Goal: Task Accomplishment & Management: Manage account settings

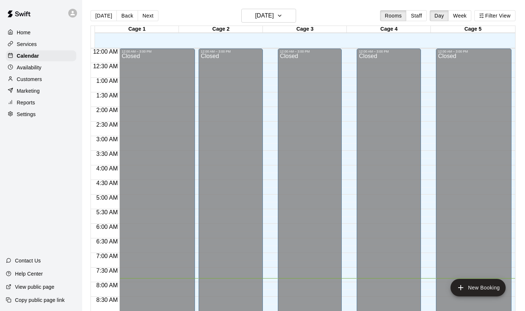
scroll to position [224, 0]
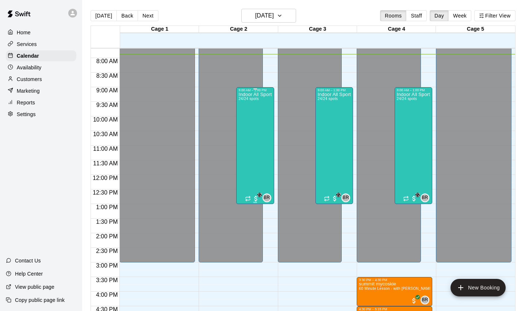
click at [254, 124] on div "Indoor All Sports Camp- Summer (8/11-8/15) 24/24 spots" at bounding box center [254, 247] width 33 height 311
click at [242, 116] on img "edit" at bounding box center [246, 117] width 8 height 8
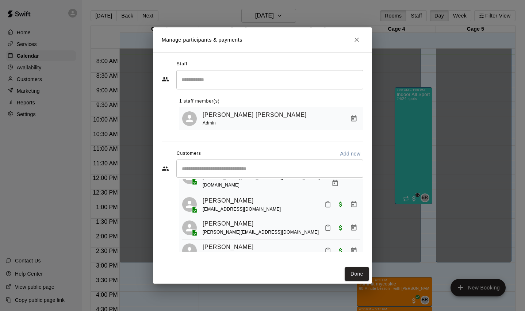
scroll to position [513, 0]
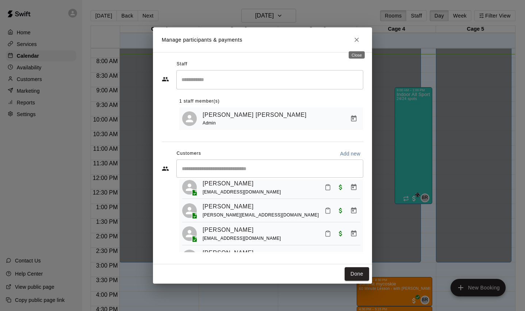
click at [358, 39] on icon "Close" at bounding box center [356, 39] width 7 height 7
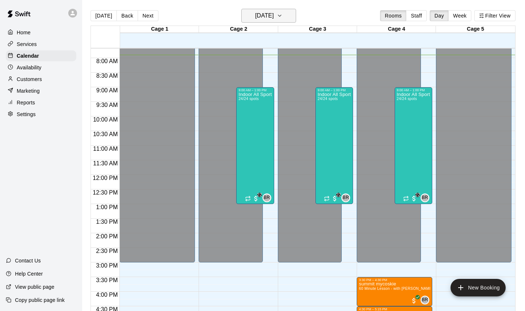
click at [283, 13] on icon "button" at bounding box center [280, 15] width 6 height 9
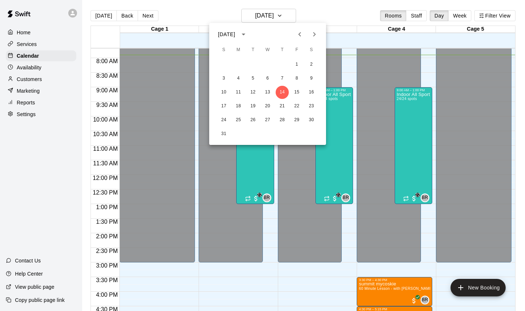
click at [317, 35] on icon "Next month" at bounding box center [314, 34] width 9 height 9
click at [299, 79] on button "12" at bounding box center [296, 78] width 13 height 13
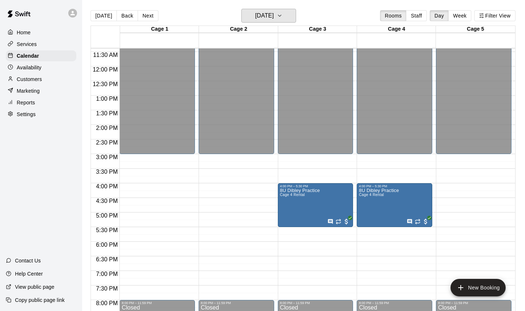
scroll to position [335, 0]
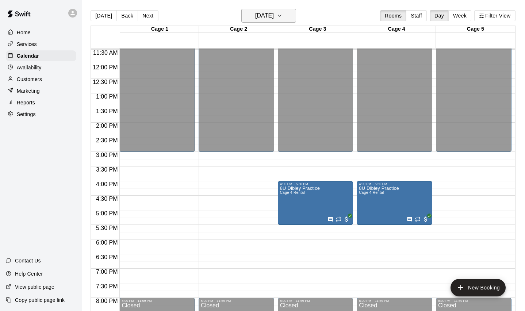
click at [283, 13] on icon "button" at bounding box center [280, 15] width 6 height 9
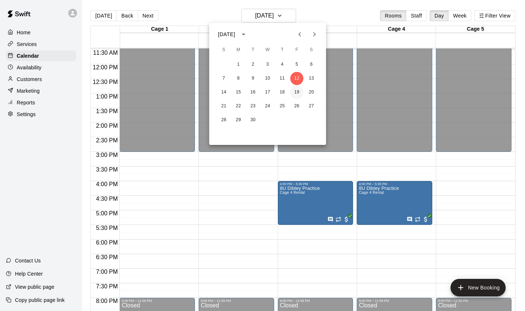
click at [297, 91] on button "19" at bounding box center [296, 92] width 13 height 13
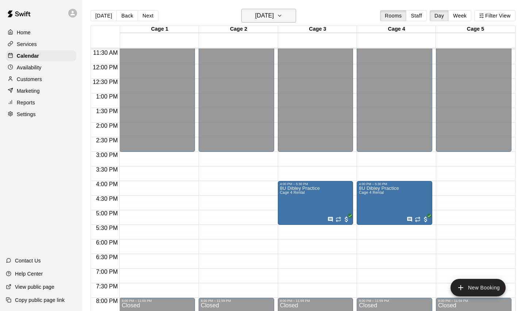
click at [283, 12] on icon "button" at bounding box center [280, 15] width 6 height 9
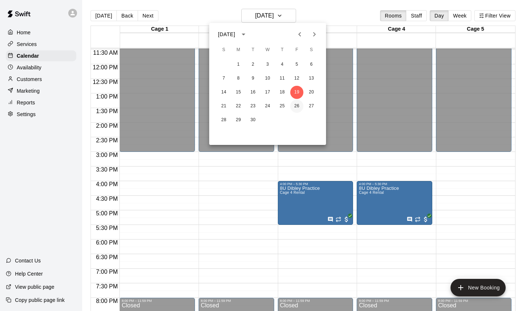
click at [298, 106] on button "26" at bounding box center [296, 106] width 13 height 13
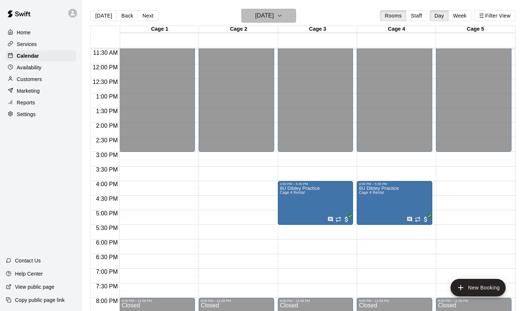
click at [283, 14] on icon "button" at bounding box center [280, 15] width 6 height 9
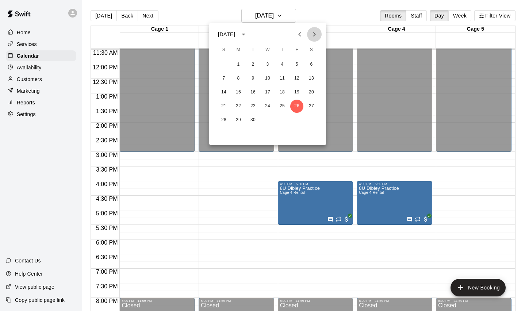
click at [316, 32] on icon "Next month" at bounding box center [314, 34] width 9 height 9
click at [296, 62] on button "3" at bounding box center [296, 64] width 13 height 13
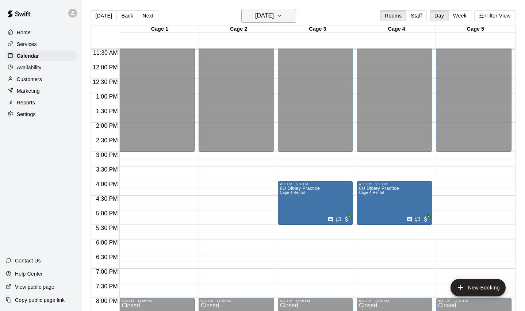
click at [283, 14] on icon "button" at bounding box center [280, 15] width 6 height 9
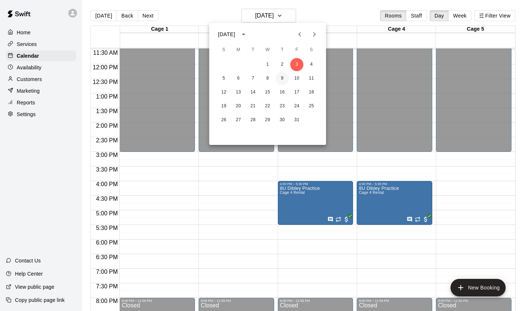
click at [281, 78] on button "9" at bounding box center [282, 78] width 13 height 13
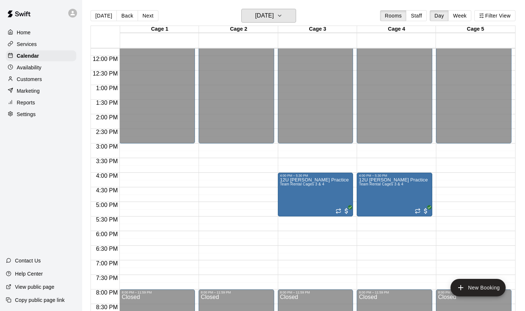
scroll to position [353, 0]
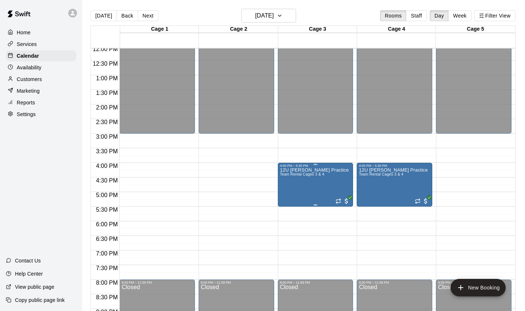
click at [287, 173] on icon "edit" at bounding box center [287, 175] width 9 height 9
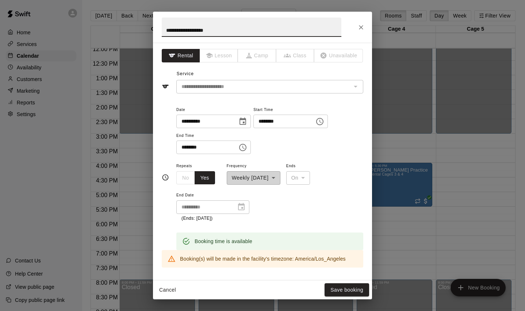
click at [324, 120] on icon "Choose time, selected time is 4:00 PM" at bounding box center [319, 121] width 9 height 9
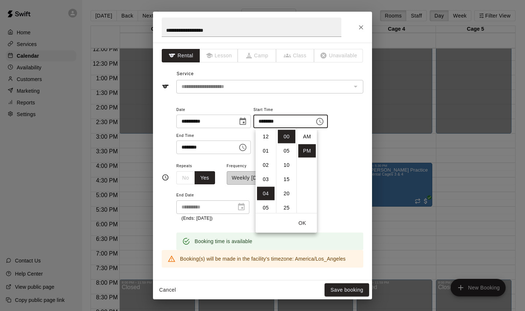
scroll to position [13, 0]
click at [264, 148] on li "05" at bounding box center [266, 151] width 18 height 14
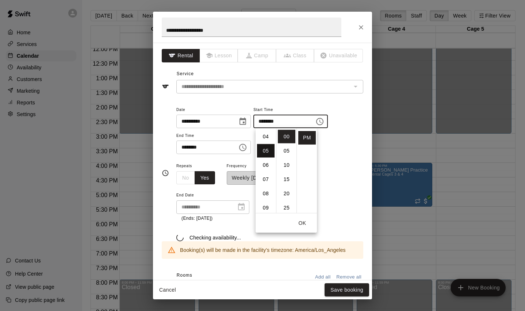
type input "********"
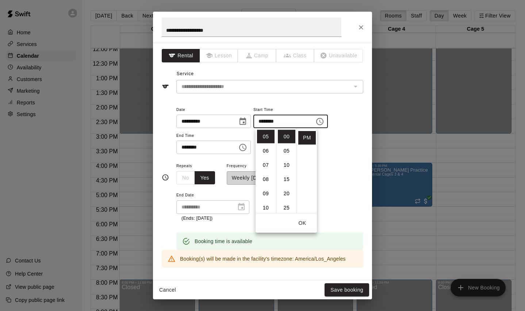
click at [215, 148] on input "********" at bounding box center [204, 148] width 56 height 14
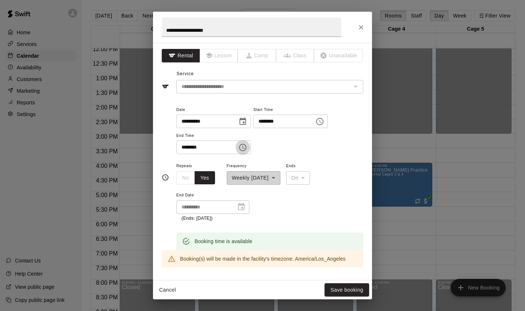
click at [245, 146] on icon "Choose time, selected time is 5:30 PM" at bounding box center [243, 147] width 2 height 3
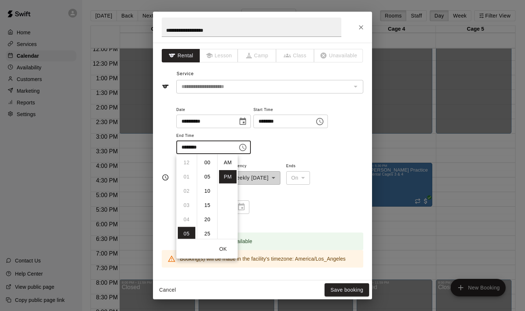
scroll to position [13, 0]
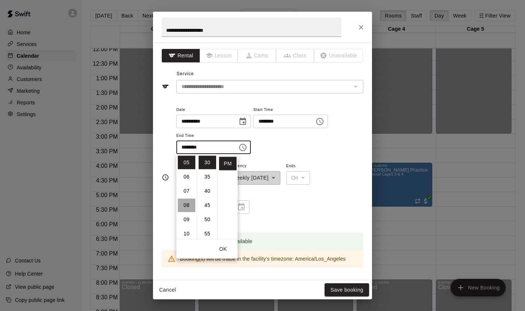
click at [187, 204] on li "08" at bounding box center [187, 206] width 18 height 14
click at [207, 162] on li "00" at bounding box center [208, 163] width 18 height 14
type input "********"
click at [167, 31] on input "**********" at bounding box center [252, 27] width 180 height 19
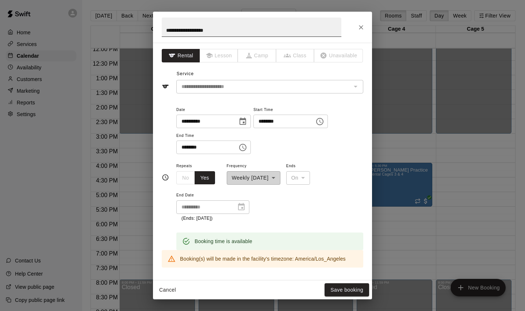
click at [235, 140] on button "Choose time, selected time is 8:00 PM" at bounding box center [242, 147] width 15 height 15
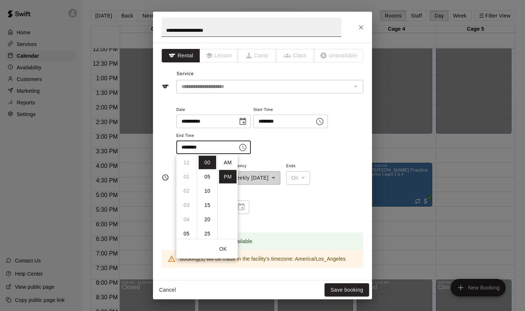
scroll to position [13, 0]
click at [170, 27] on input "**********" at bounding box center [252, 27] width 180 height 19
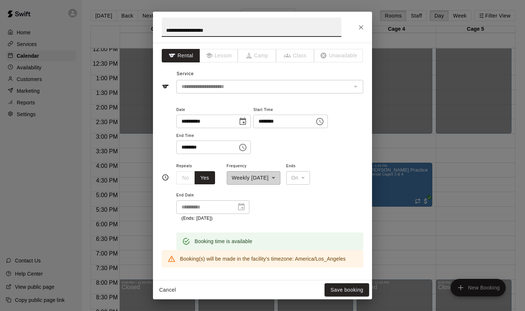
click at [166, 29] on input "**********" at bounding box center [252, 27] width 180 height 19
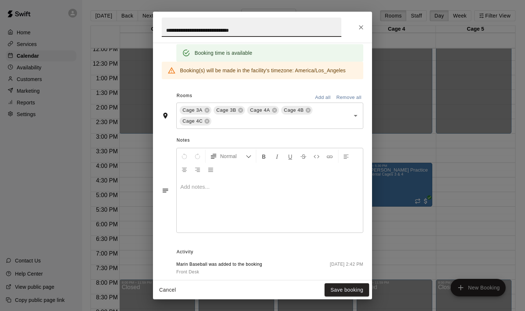
scroll to position [223, 0]
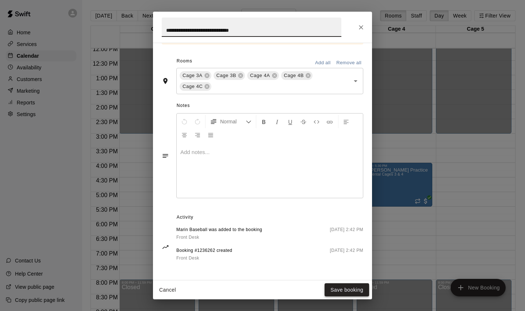
type input "**********"
click at [348, 290] on button "Save booking" at bounding box center [347, 290] width 45 height 14
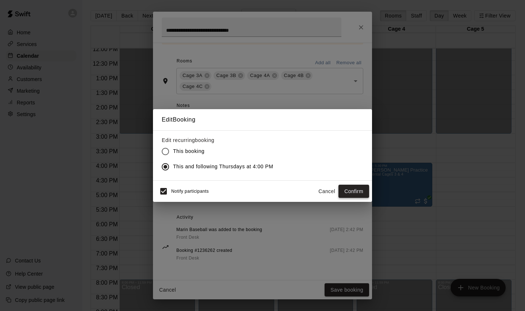
click at [354, 188] on button "Confirm" at bounding box center [353, 192] width 31 height 14
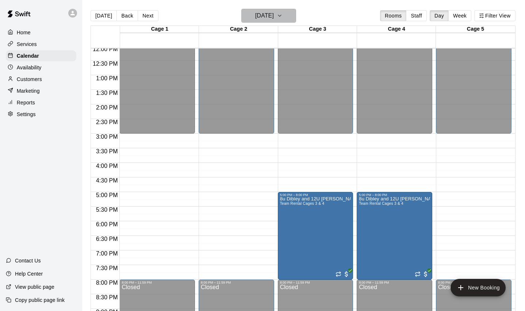
click at [283, 16] on icon "button" at bounding box center [280, 15] width 6 height 9
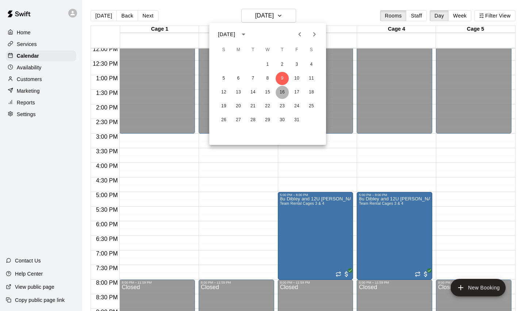
click at [283, 91] on button "16" at bounding box center [282, 92] width 13 height 13
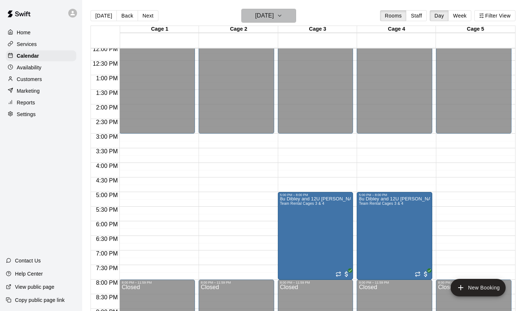
click at [289, 11] on button "[DATE]" at bounding box center [268, 16] width 55 height 14
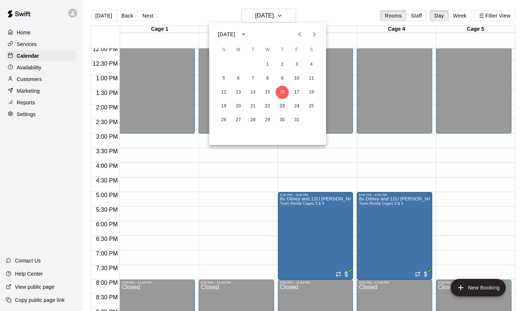
click at [283, 104] on button "23" at bounding box center [282, 106] width 13 height 13
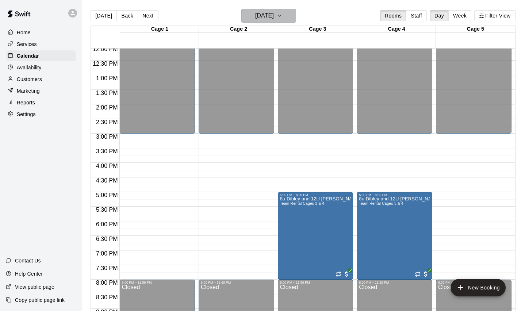
click at [283, 17] on icon "button" at bounding box center [280, 15] width 6 height 9
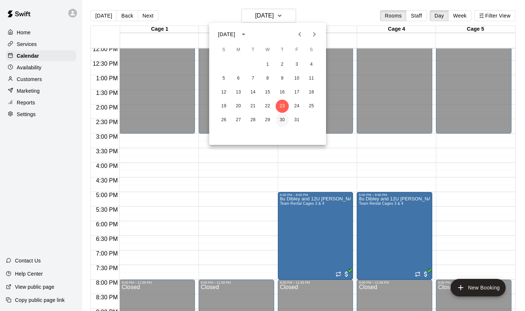
click at [283, 119] on button "30" at bounding box center [282, 120] width 13 height 13
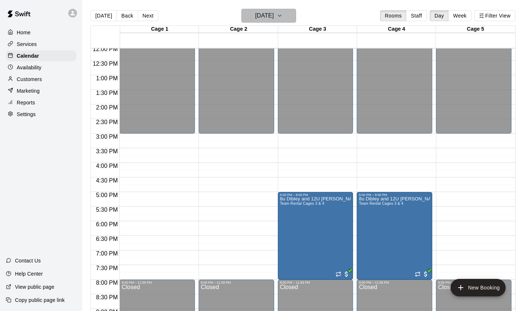
click at [283, 15] on icon "button" at bounding box center [280, 15] width 6 height 9
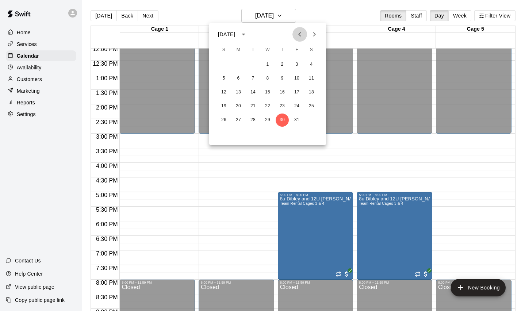
click at [300, 31] on icon "Previous month" at bounding box center [299, 34] width 9 height 9
click at [252, 78] on button "9" at bounding box center [252, 78] width 13 height 13
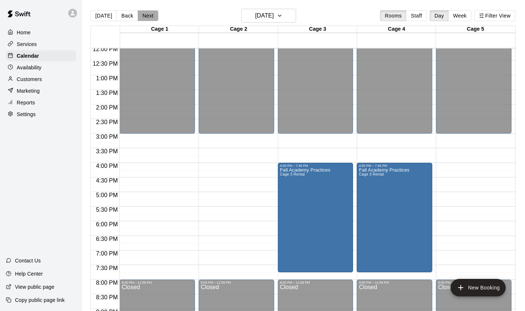
click at [147, 17] on button "Next" at bounding box center [148, 15] width 20 height 11
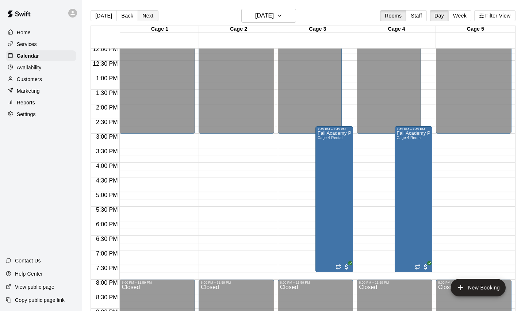
click at [147, 15] on button "Next" at bounding box center [148, 15] width 20 height 11
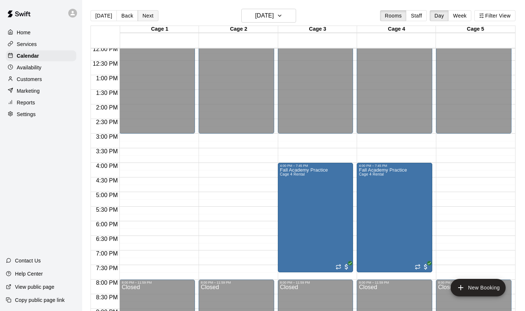
click at [142, 13] on button "Next" at bounding box center [148, 15] width 20 height 11
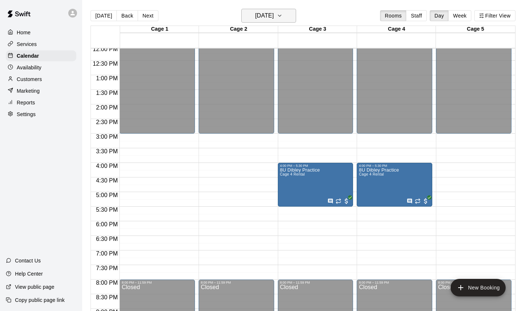
click at [283, 15] on icon "button" at bounding box center [280, 15] width 6 height 9
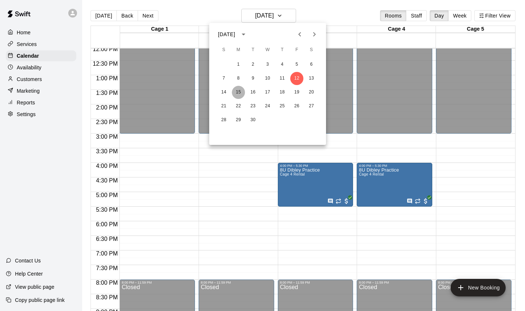
click at [238, 91] on button "15" at bounding box center [238, 92] width 13 height 13
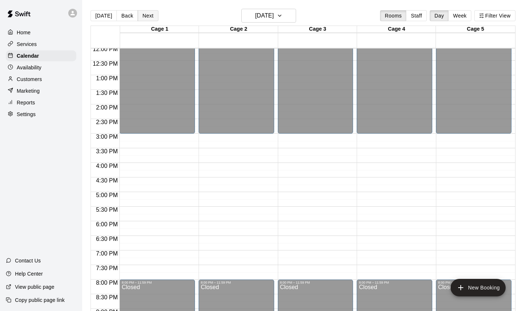
click at [146, 13] on button "Next" at bounding box center [148, 15] width 20 height 11
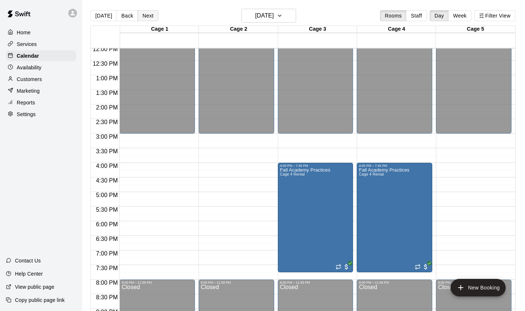
click at [146, 17] on button "Next" at bounding box center [148, 15] width 20 height 11
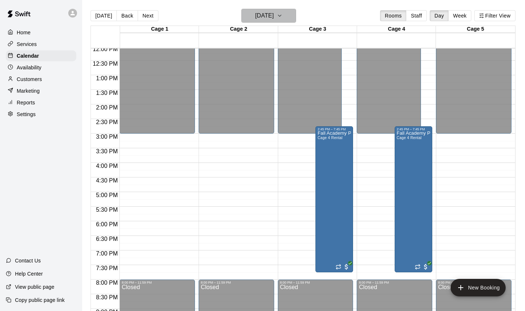
click at [283, 13] on icon "button" at bounding box center [280, 15] width 6 height 9
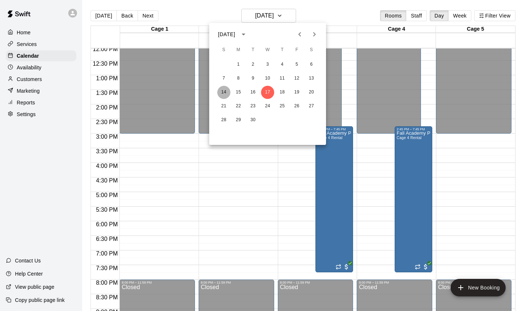
click at [222, 90] on button "14" at bounding box center [223, 92] width 13 height 13
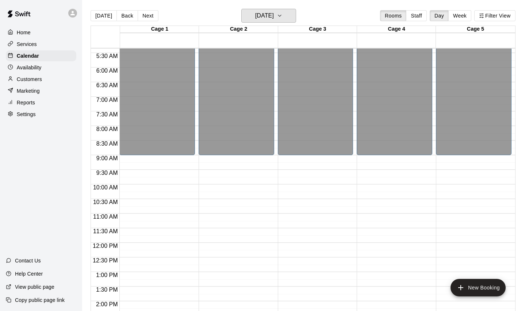
scroll to position [206, 0]
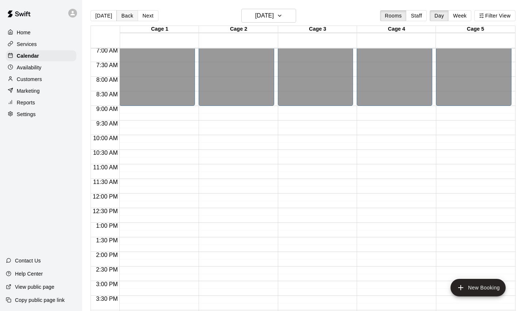
click at [127, 17] on button "Back" at bounding box center [127, 15] width 22 height 11
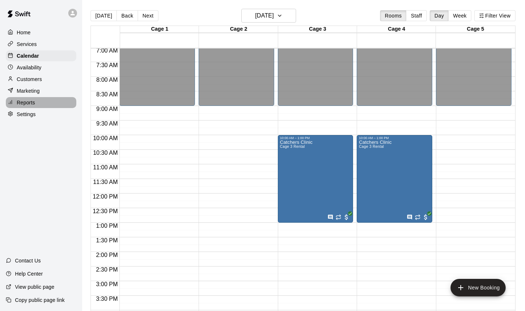
click at [30, 101] on p "Reports" at bounding box center [26, 102] width 18 height 7
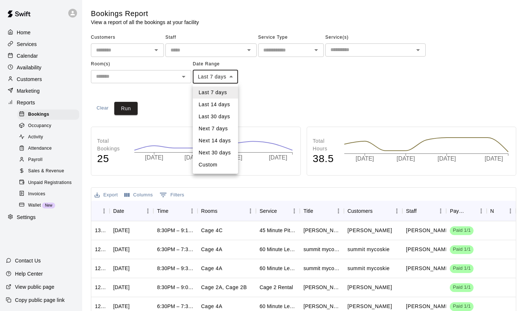
click at [234, 76] on body "Home Services Calendar Availability Customers Marketing Reports Bookings Occupa…" at bounding box center [262, 223] width 525 height 446
click at [214, 164] on li "Custom" at bounding box center [215, 165] width 45 height 12
type input "******"
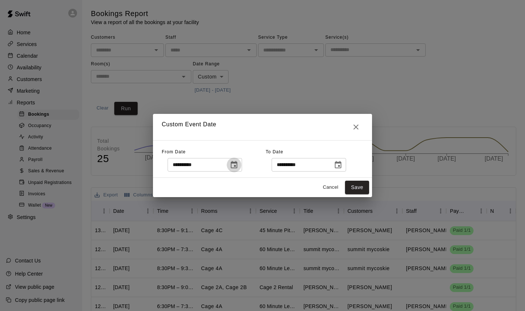
click at [235, 164] on icon "Choose date, selected date is Aug 7, 2025" at bounding box center [234, 165] width 9 height 9
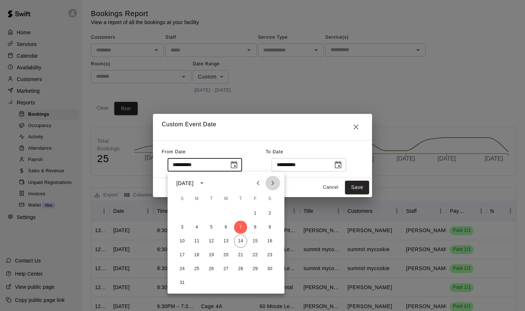
click at [275, 179] on icon "Next month" at bounding box center [272, 183] width 9 height 9
click at [195, 225] on button "8" at bounding box center [196, 227] width 13 height 13
type input "**********"
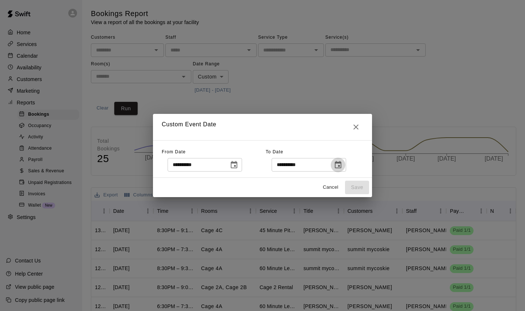
click at [340, 164] on icon "Choose date, selected date is Aug 15, 2025" at bounding box center [338, 165] width 9 height 9
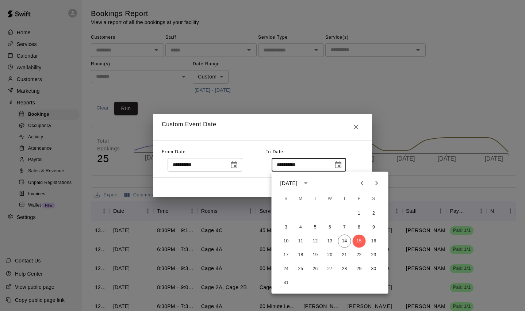
click at [376, 182] on icon "Next month" at bounding box center [376, 183] width 3 height 4
click at [360, 181] on icon "Previous month" at bounding box center [362, 183] width 9 height 9
click at [315, 267] on button "30" at bounding box center [315, 268] width 13 height 13
type input "**********"
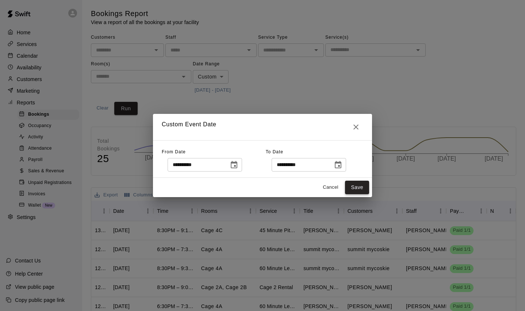
click at [354, 185] on button "Save" at bounding box center [357, 188] width 24 height 14
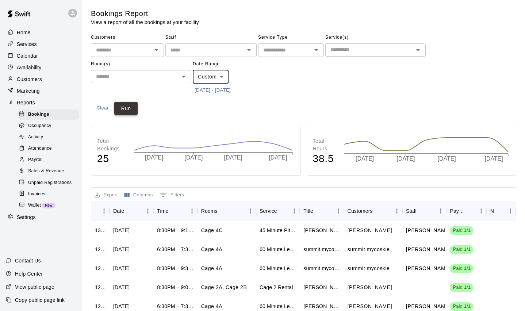
click at [127, 108] on button "Run" at bounding box center [125, 109] width 23 height 14
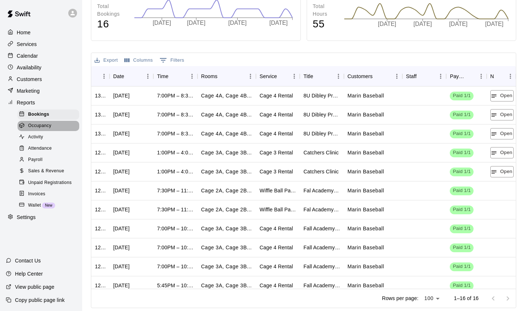
click at [48, 125] on span "Occupancy" at bounding box center [39, 125] width 23 height 7
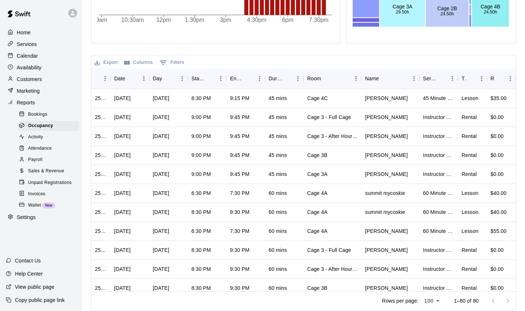
click at [39, 135] on span "Activity" at bounding box center [35, 137] width 15 height 7
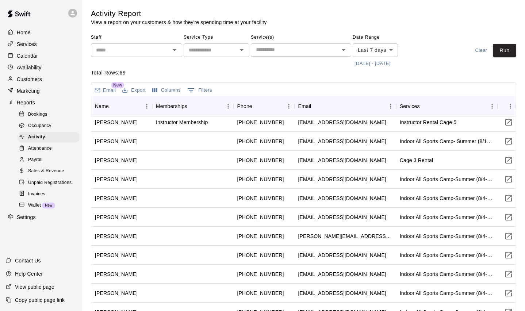
scroll to position [460, 0]
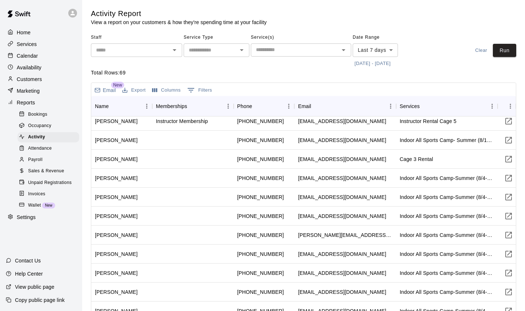
click at [53, 181] on span "Unpaid Registrations" at bounding box center [49, 182] width 43 height 7
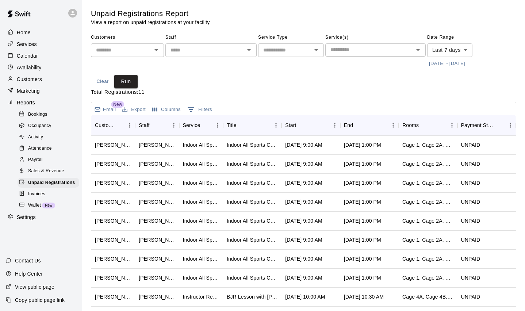
click at [33, 55] on p "Calendar" at bounding box center [27, 55] width 21 height 7
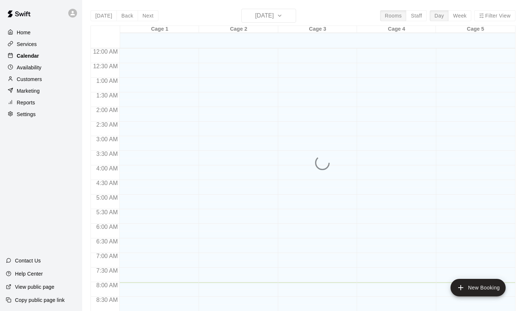
scroll to position [234, 0]
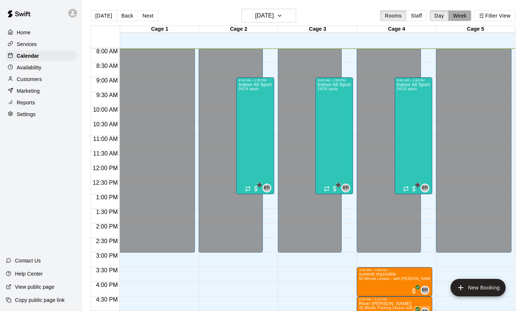
click at [464, 15] on button "Week" at bounding box center [459, 15] width 23 height 11
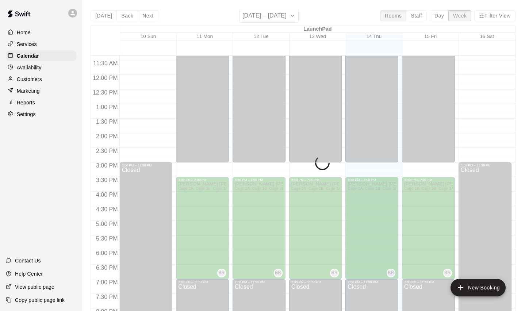
scroll to position [389, 0]
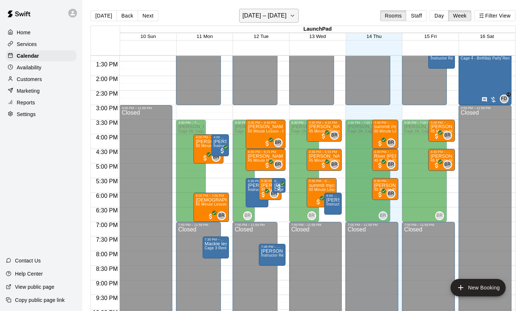
click at [290, 14] on icon "button" at bounding box center [293, 15] width 6 height 9
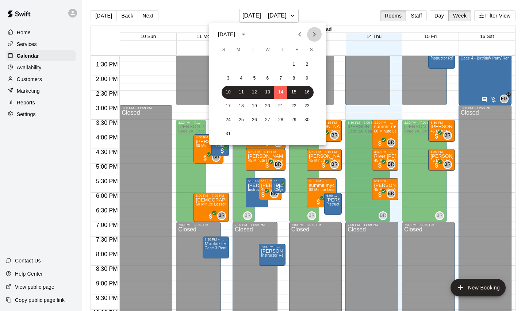
click at [315, 34] on icon "Next month" at bounding box center [314, 34] width 3 height 4
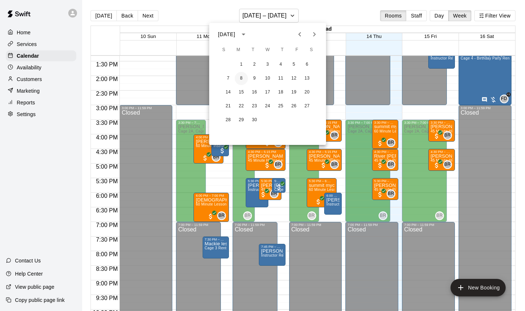
click at [243, 78] on button "8" at bounding box center [241, 78] width 13 height 13
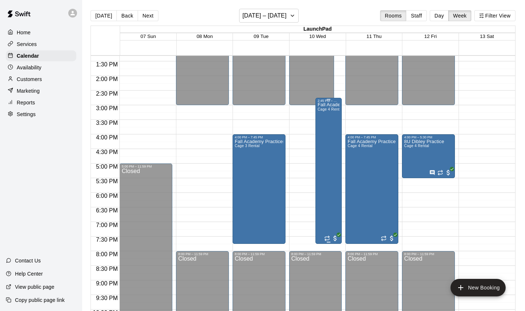
click at [331, 183] on div "Fall Academy Practice Cage 4 Rental" at bounding box center [329, 258] width 22 height 311
click at [441, 18] on div at bounding box center [262, 155] width 525 height 311
click at [437, 15] on button "Day" at bounding box center [439, 15] width 19 height 11
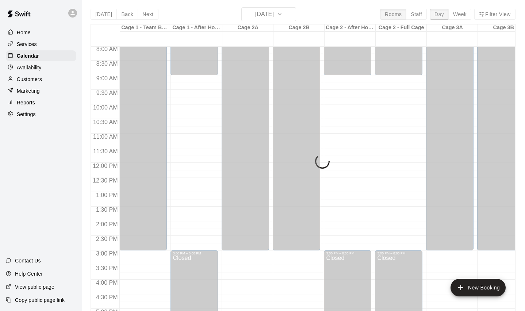
scroll to position [5, 0]
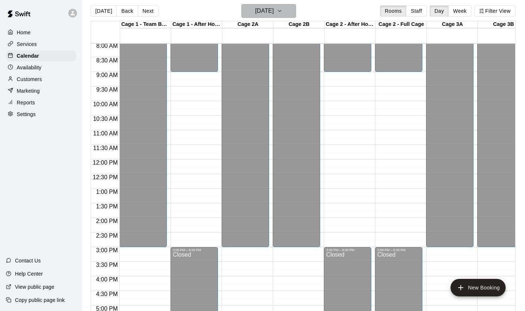
click at [283, 10] on icon "button" at bounding box center [280, 11] width 6 height 9
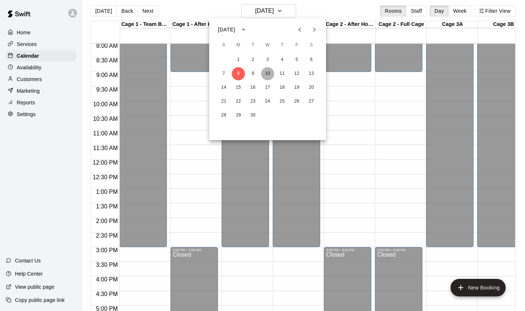
click at [267, 75] on button "10" at bounding box center [267, 73] width 13 height 13
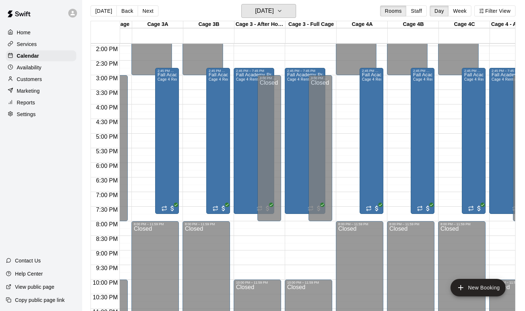
scroll to position [0, 0]
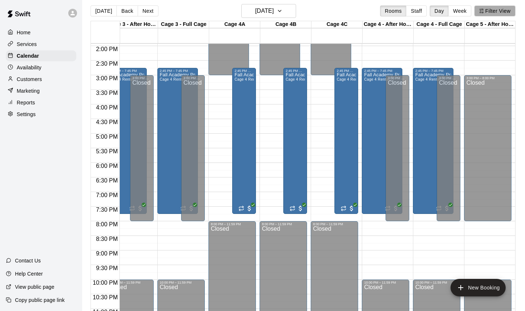
click at [501, 11] on button "Filter View" at bounding box center [494, 10] width 41 height 11
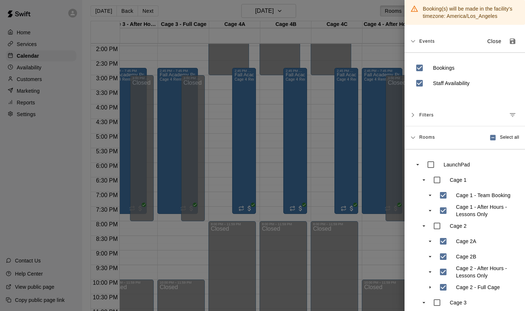
click at [420, 120] on span "Filters" at bounding box center [426, 114] width 15 height 13
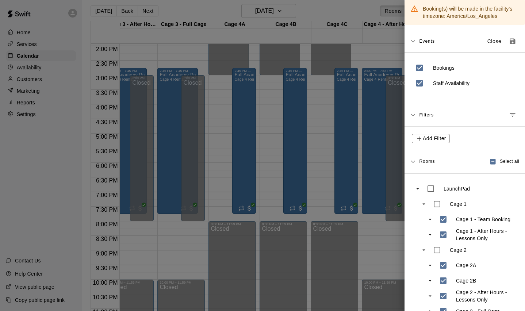
click at [418, 188] on icon "swift facility view" at bounding box center [417, 188] width 7 height 7
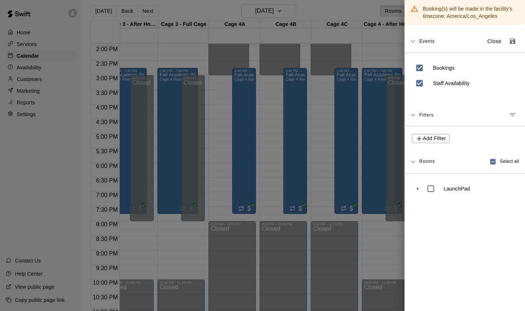
click at [66, 93] on div at bounding box center [262, 155] width 525 height 311
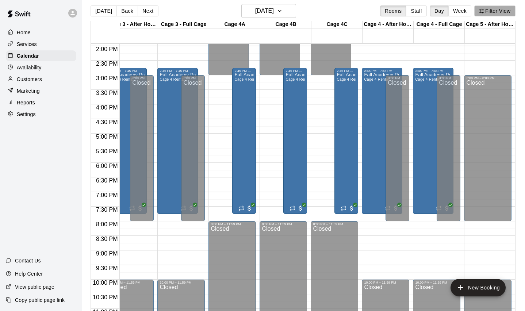
click at [489, 9] on button "Filter View" at bounding box center [494, 10] width 41 height 11
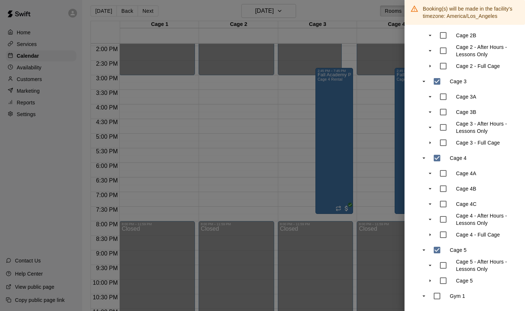
click at [280, 165] on div at bounding box center [262, 155] width 525 height 311
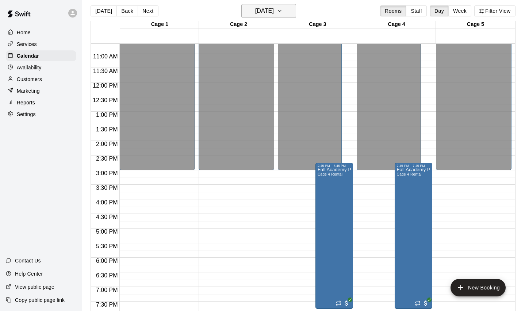
click at [283, 12] on icon "button" at bounding box center [280, 11] width 6 height 9
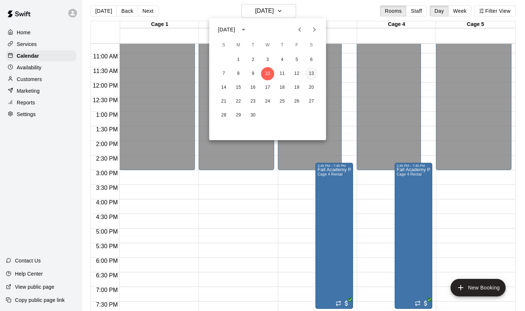
click at [312, 72] on button "13" at bounding box center [311, 73] width 13 height 13
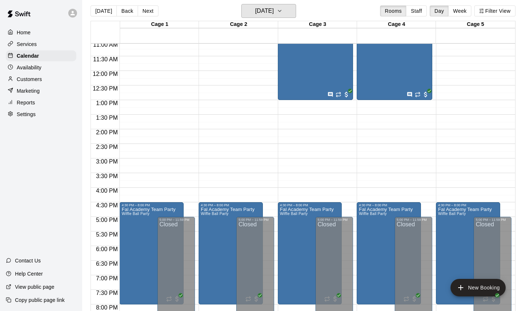
scroll to position [256, 0]
